Goal: Complete application form

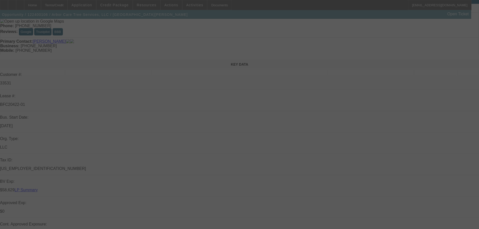
scroll to position [50, 0]
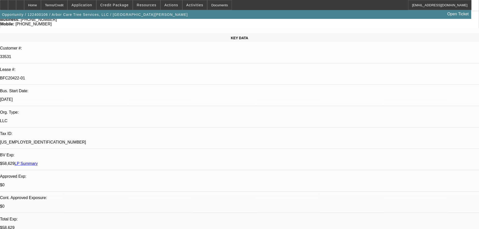
select select "0"
select select "2"
select select "0.2"
select select "17"
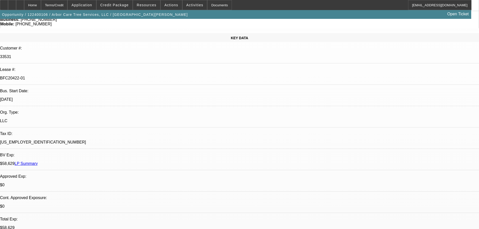
select select "0"
select select "2"
select select "0.2"
select select "17"
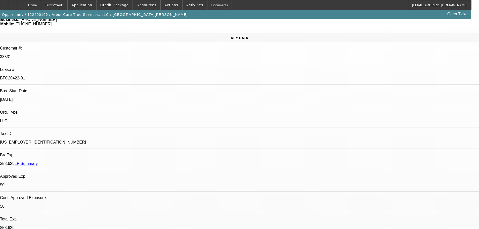
select select "0"
select select "2"
select select "0.2"
select select "17"
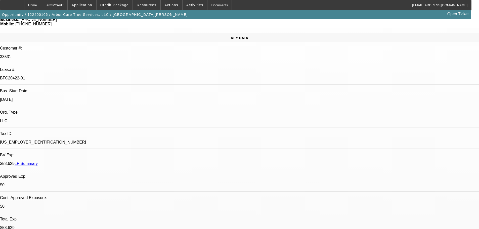
select select "0"
select select "2"
select select "0.2"
select select "17"
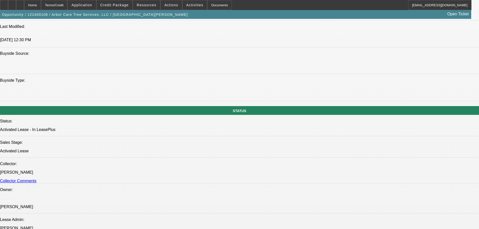
scroll to position [553, 0]
